Goal: Task Accomplishment & Management: Manage account settings

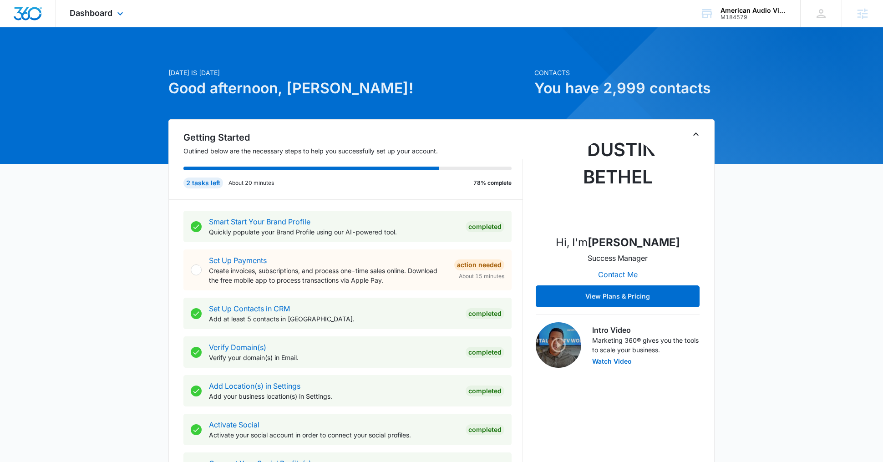
click at [127, 14] on div "Dashboard Apps Reputation Forms CRM Email Social Payments POS Content Ads Intel…" at bounding box center [97, 13] width 83 height 27
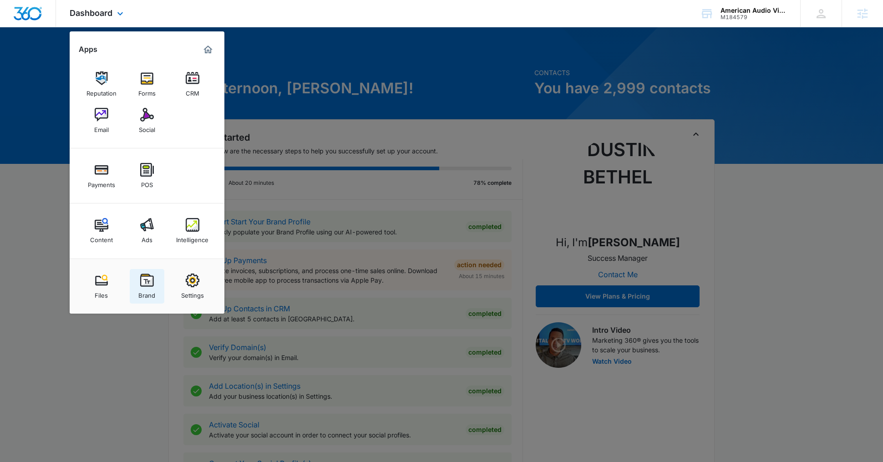
click at [139, 270] on link "Brand" at bounding box center [147, 286] width 35 height 35
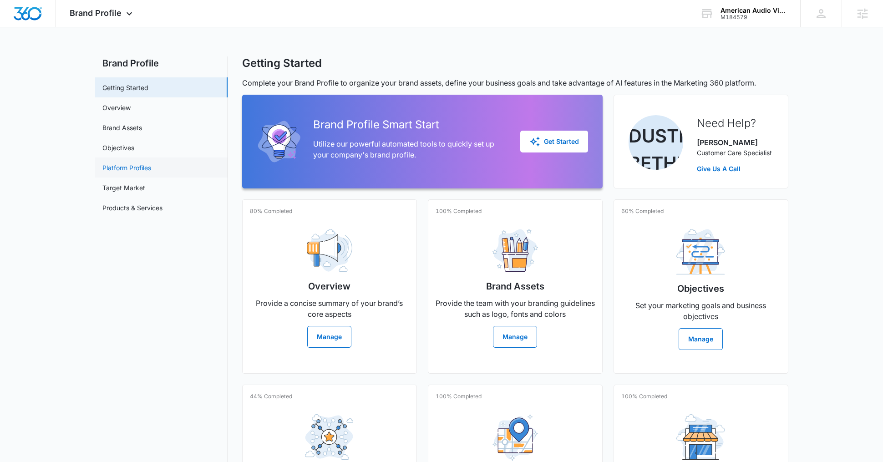
click at [135, 169] on link "Platform Profiles" at bounding box center [126, 168] width 49 height 10
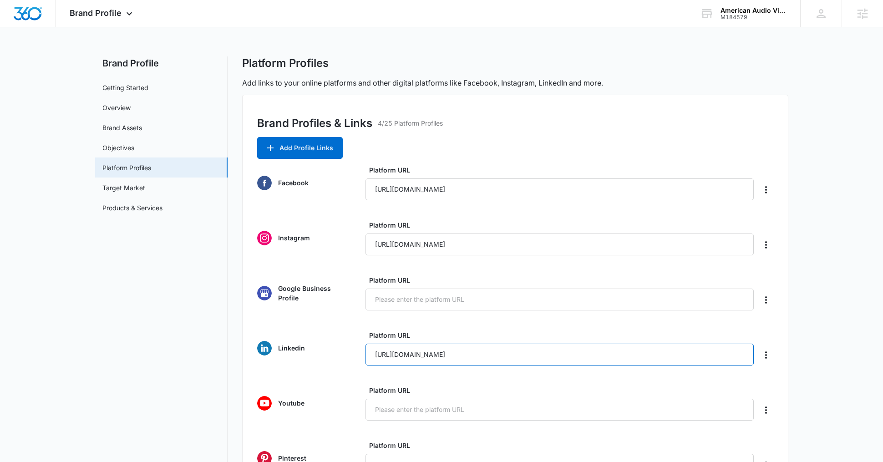
click at [487, 354] on input "[URL][DOMAIN_NAME]" at bounding box center [559, 354] width 388 height 22
